Goal: Task Accomplishment & Management: Complete application form

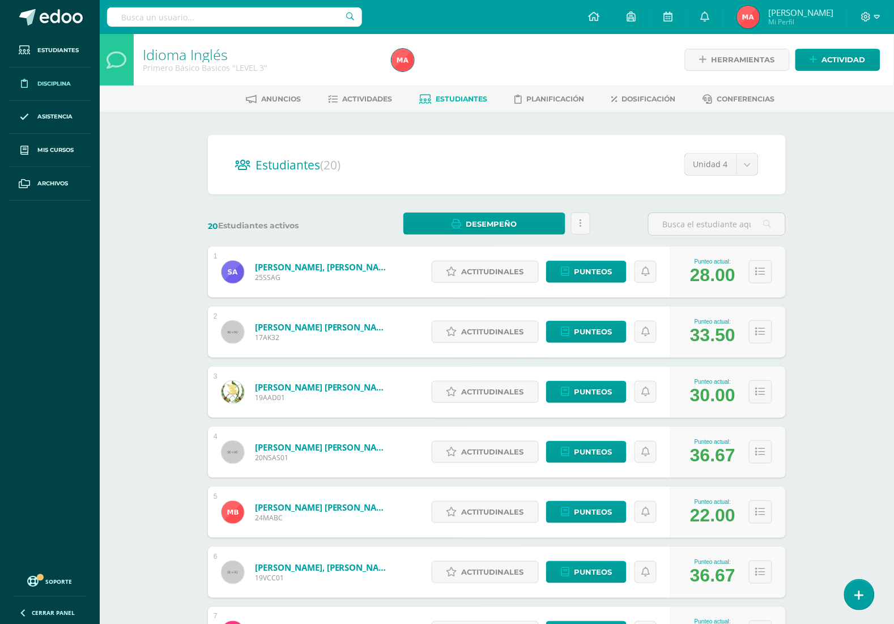
click at [53, 83] on span "Disciplina" at bounding box center [53, 83] width 33 height 9
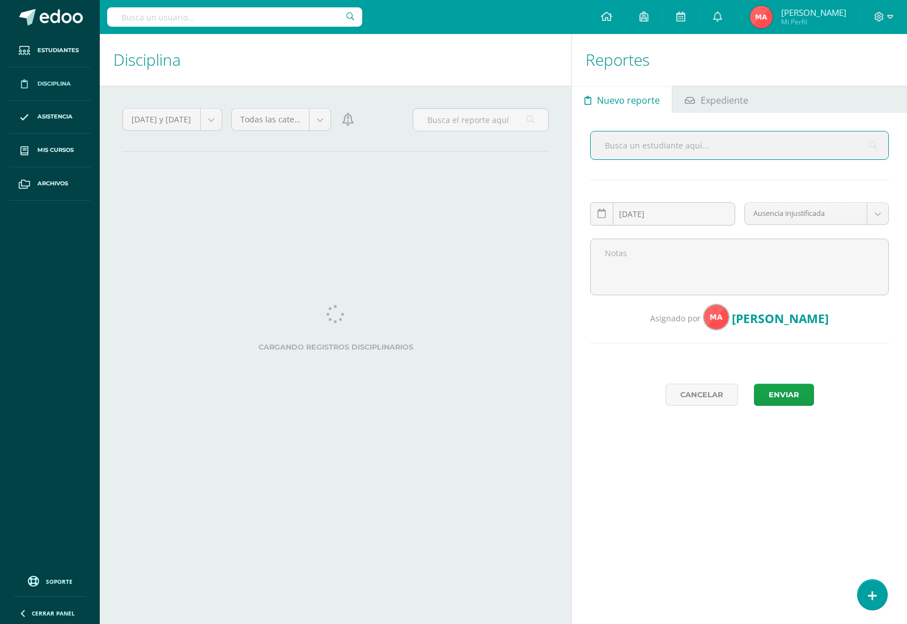
click at [678, 141] on input "text" at bounding box center [740, 146] width 298 height 28
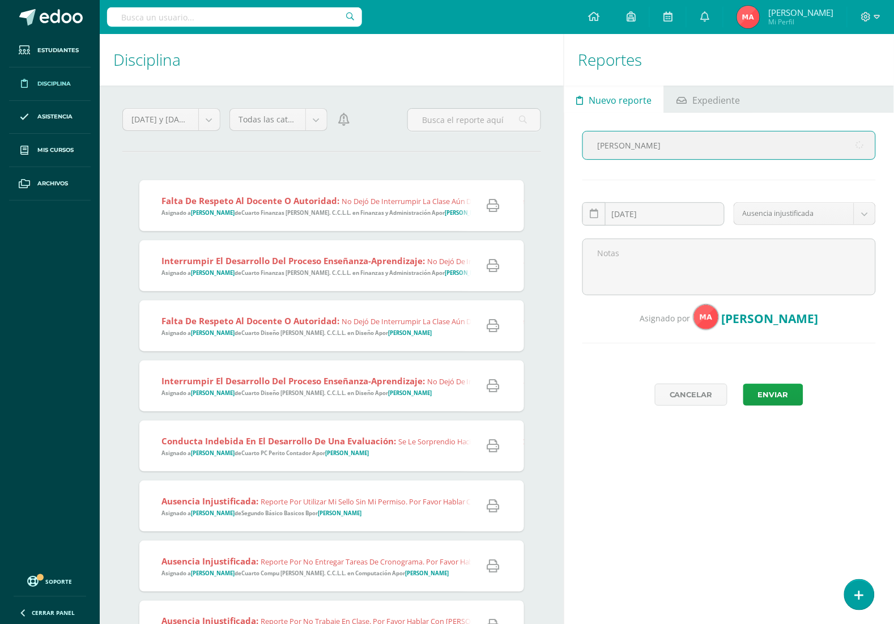
type input "[PERSON_NAME]"
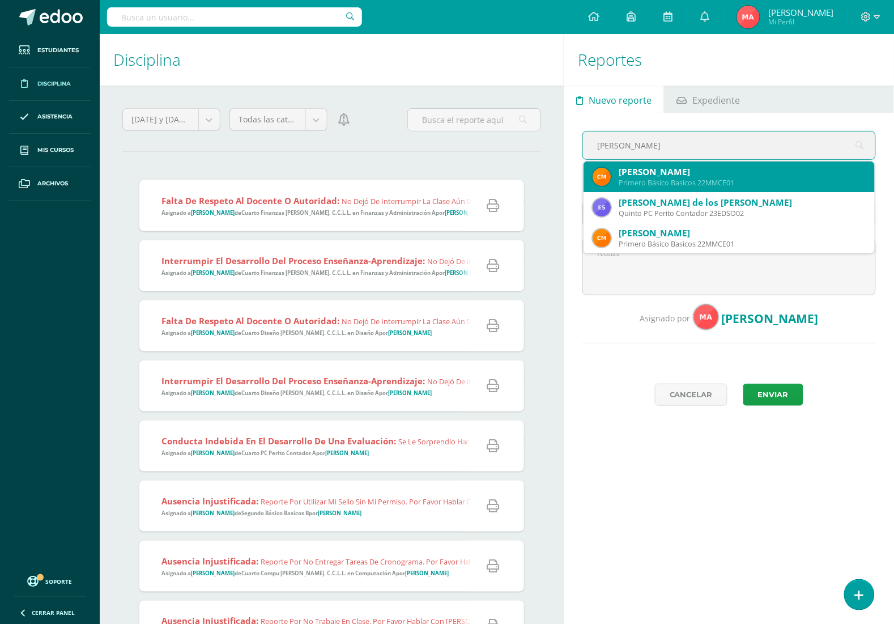
click at [642, 181] on div "Primero Básico Basicos 22MMCE01" at bounding box center [742, 183] width 247 height 10
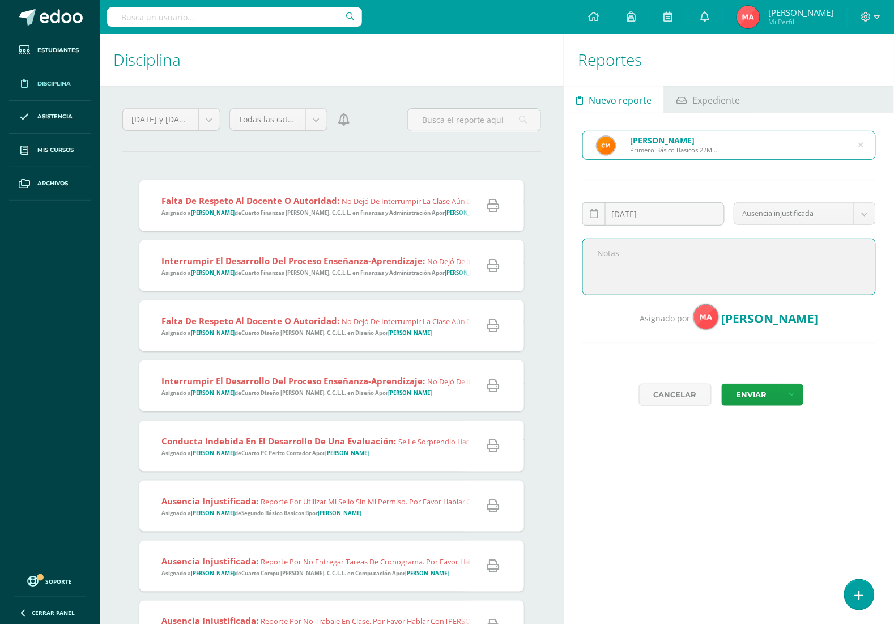
click at [627, 252] on textarea at bounding box center [730, 267] width 294 height 57
click at [786, 213] on body "Estudiantes Disciplina Asistencia Mis cursos Archivos Soporte Centro de ayuda Ú…" at bounding box center [447, 312] width 894 height 624
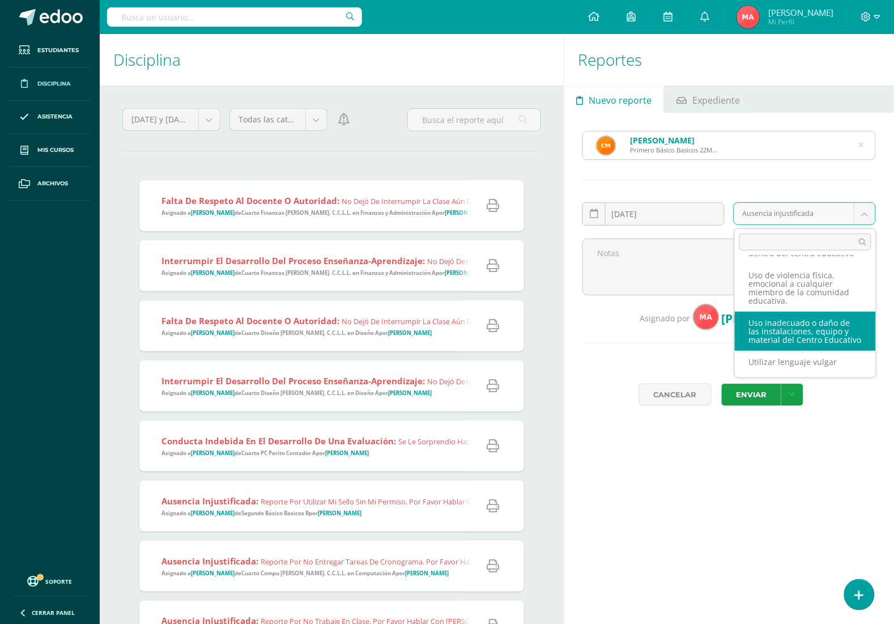
scroll to position [181, 0]
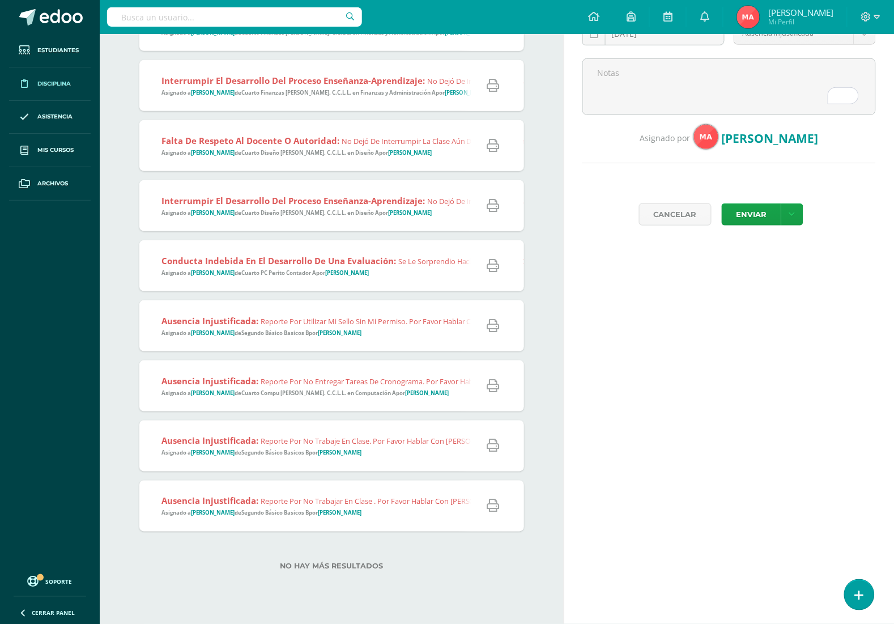
click at [838, 278] on body "Estudiantes Disciplina Asistencia Mis cursos Archivos Soporte Centro de ayuda Ú…" at bounding box center [447, 132] width 894 height 624
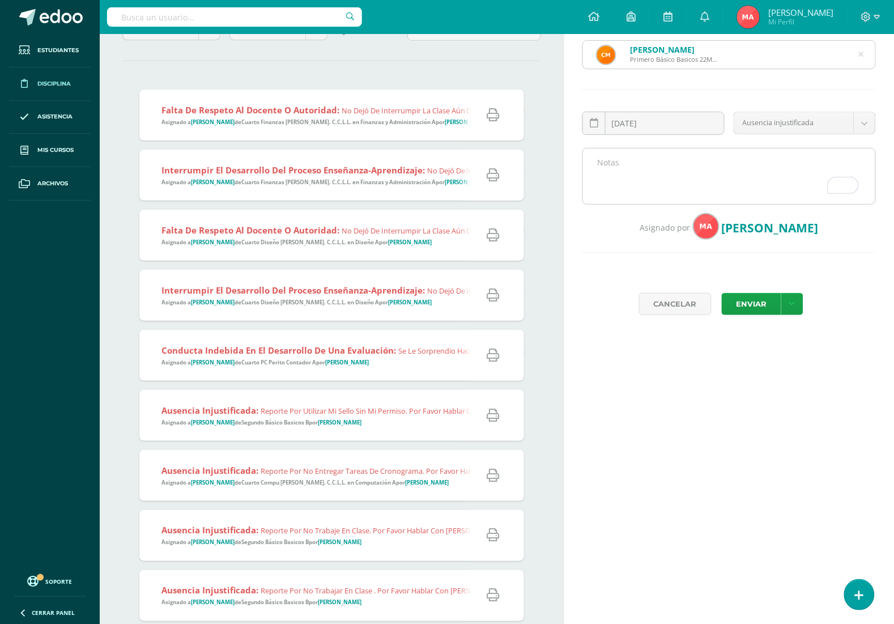
scroll to position [0, 0]
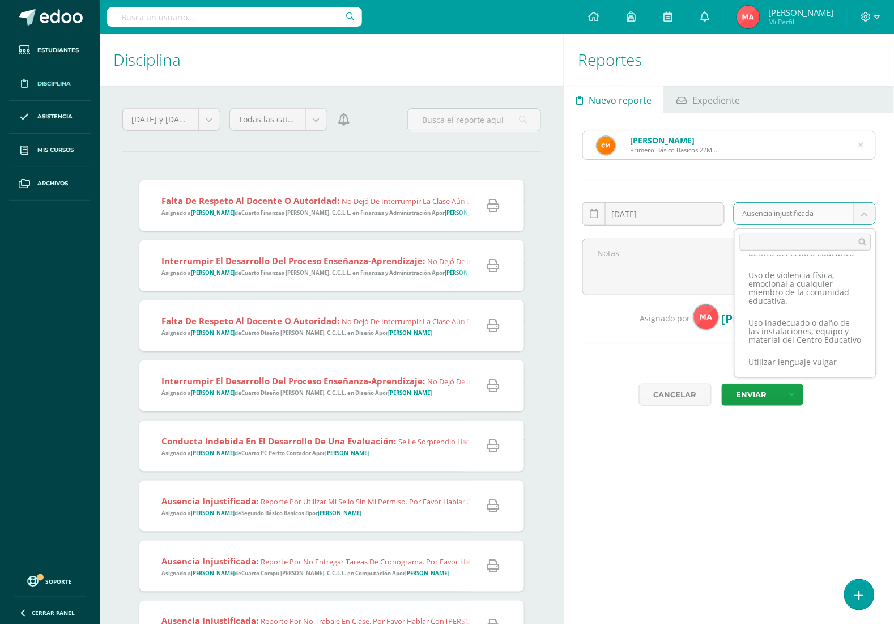
click at [860, 209] on body "Estudiantes Disciplina Asistencia Mis cursos Archivos Soporte Centro de ayuda Ú…" at bounding box center [447, 312] width 894 height 624
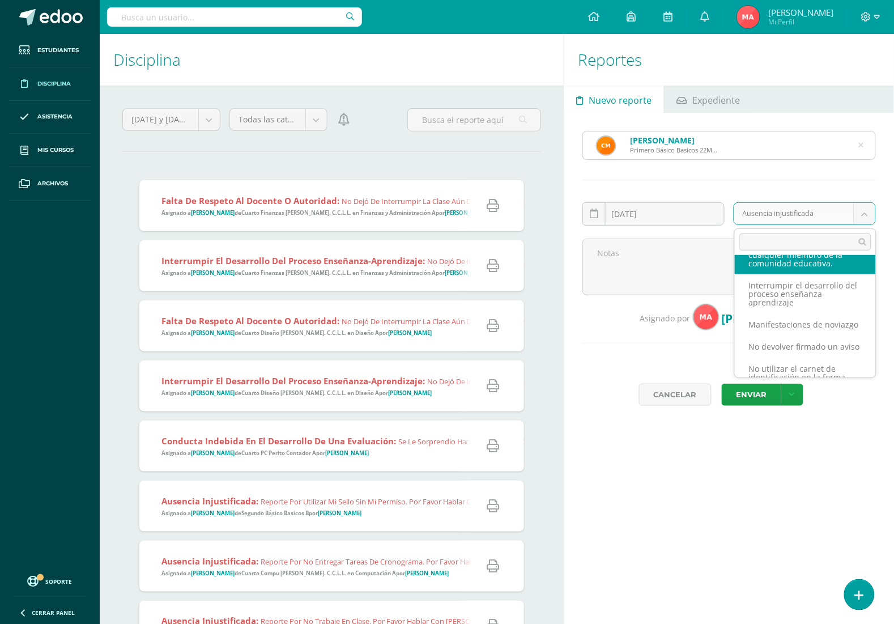
scroll to position [344, 0]
select select "67"
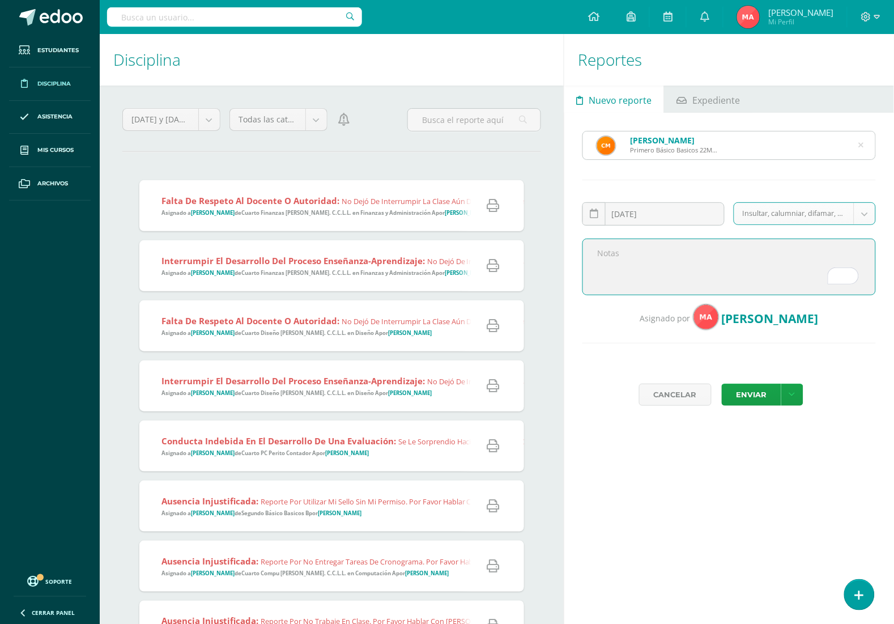
click at [676, 255] on textarea "To enrich screen reader interactions, please activate Accessibility in Grammarl…" at bounding box center [730, 267] width 294 height 57
type textarea "Hizo un comentario [PERSON_NAME] sentido hacia una compañera, favor hablar con …"
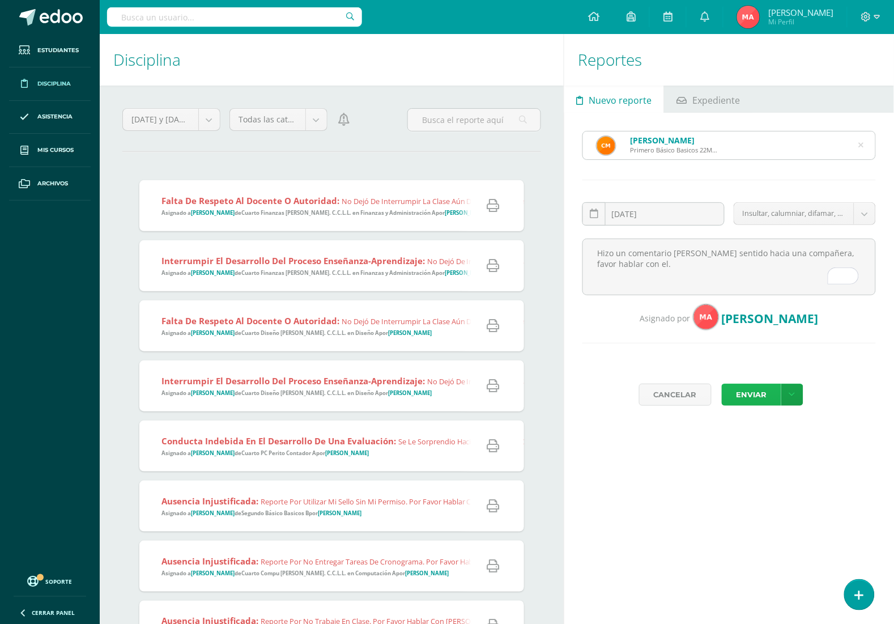
click at [743, 397] on button "Enviar" at bounding box center [752, 395] width 60 height 22
